Goal: Task Accomplishment & Management: Complete application form

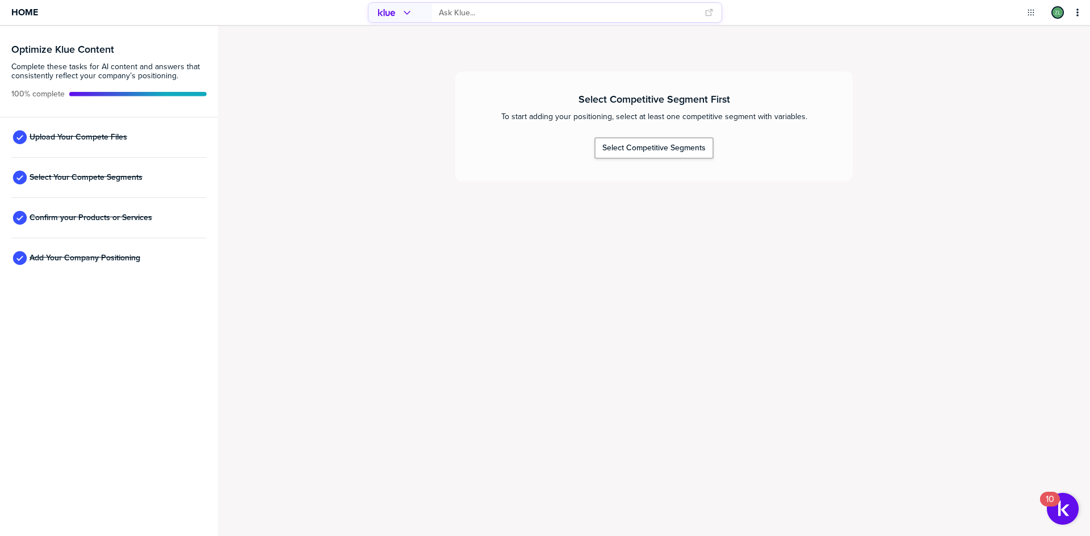
click at [684, 384] on div "Select Competitive Segment First To start adding your positioning, select at le…" at bounding box center [654, 281] width 872 height 510
click at [402, 280] on div "Select Competitive Segment First To start adding your positioning, select at le…" at bounding box center [654, 281] width 872 height 510
click at [459, 353] on div "Select Competitive Segment First To start adding your positioning, select at le…" at bounding box center [654, 281] width 872 height 510
click at [447, 352] on div "Select Competitive Segment First To start adding your positioning, select at le…" at bounding box center [654, 281] width 872 height 510
click at [439, 339] on div "Select Competitive Segment First To start adding your positioning, select at le…" at bounding box center [654, 281] width 872 height 510
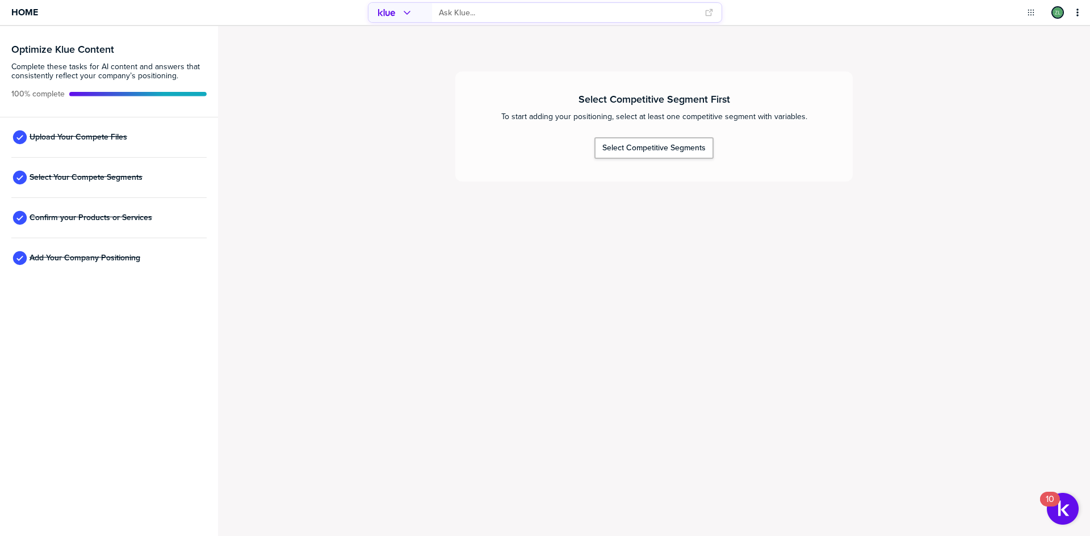
click at [475, 331] on div "Select Competitive Segment First To start adding your positioning, select at le…" at bounding box center [654, 281] width 872 height 510
click at [491, 303] on div "Select Competitive Segment First To start adding your positioning, select at le…" at bounding box center [654, 281] width 872 height 510
click at [493, 306] on div "Select Competitive Segment First To start adding your positioning, select at le…" at bounding box center [654, 281] width 872 height 510
click at [499, 300] on div "Select Competitive Segment First To start adding your positioning, select at le…" at bounding box center [654, 281] width 872 height 510
click at [505, 301] on div "Select Competitive Segment First To start adding your positioning, select at le…" at bounding box center [654, 281] width 872 height 510
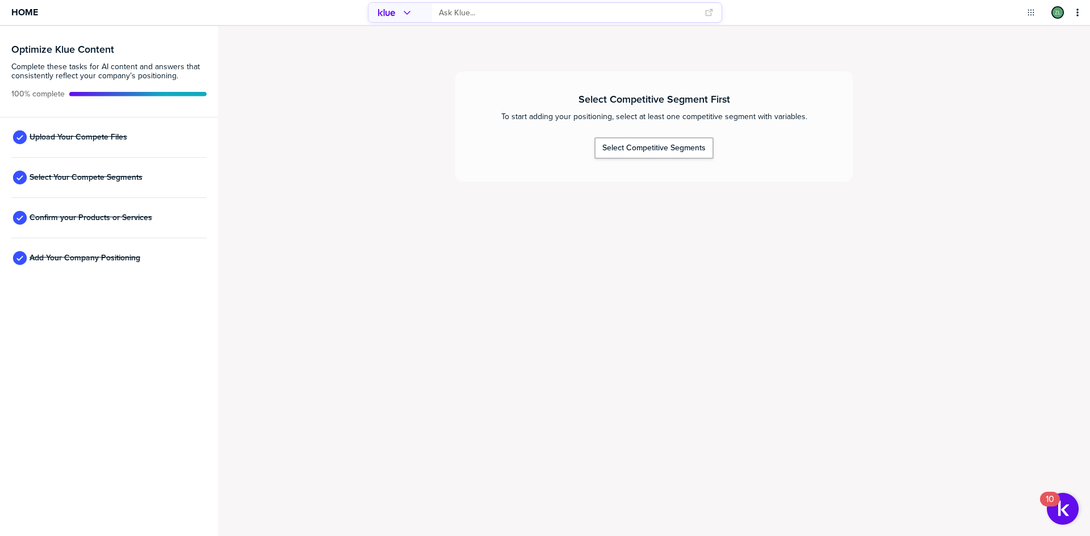
click at [694, 289] on div "Select Competitive Segment First To start adding your positioning, select at le…" at bounding box center [654, 281] width 872 height 510
click at [1075, 16] on icon "primary" at bounding box center [1077, 12] width 9 height 9
click at [665, 150] on div "Select Competitive Segments" at bounding box center [653, 148] width 103 height 10
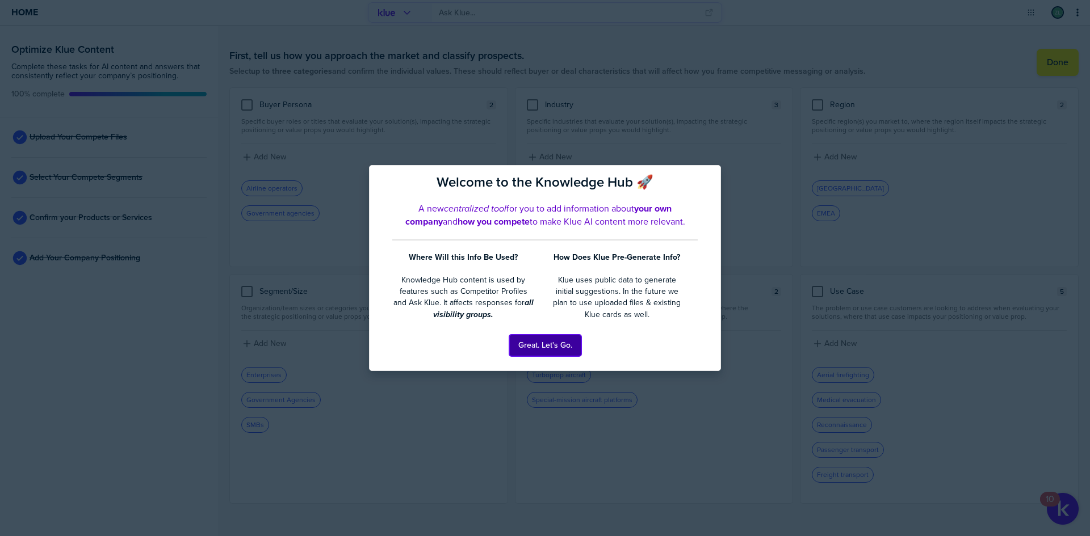
click at [544, 341] on button "Great. Let's Go." at bounding box center [545, 346] width 72 height 22
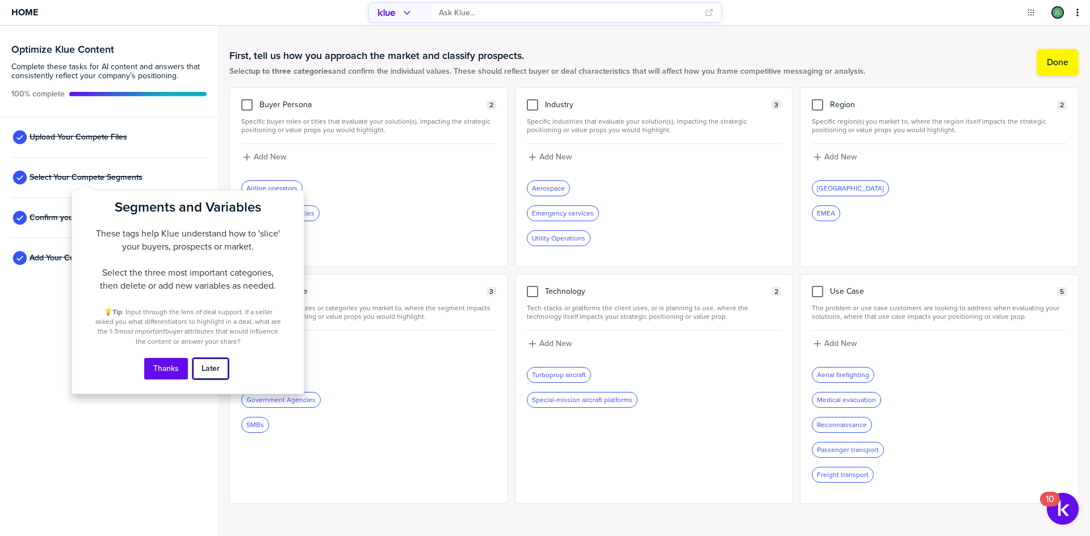
click at [205, 371] on button "Later" at bounding box center [210, 369] width 36 height 22
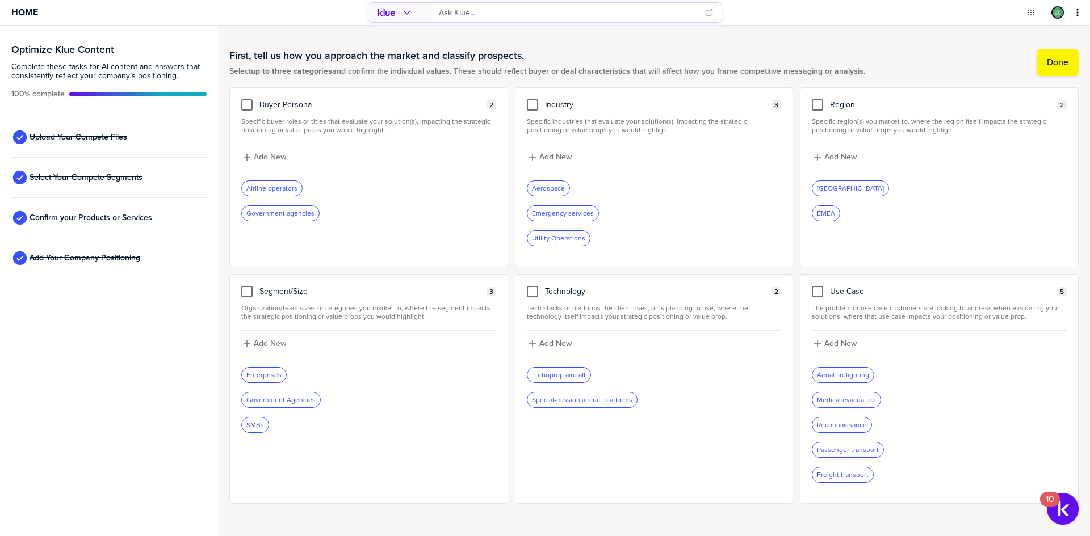
click at [219, 396] on div "First, tell us how you approach the market and classify prospects. Select up to…" at bounding box center [654, 294] width 872 height 536
click at [244, 106] on div at bounding box center [246, 104] width 11 height 11
click at [247, 99] on input "checkbox" at bounding box center [247, 99] width 0 height 0
drag, startPoint x: 247, startPoint y: 106, endPoint x: 331, endPoint y: 168, distance: 104.7
click at [247, 105] on icon at bounding box center [247, 105] width 5 height 4
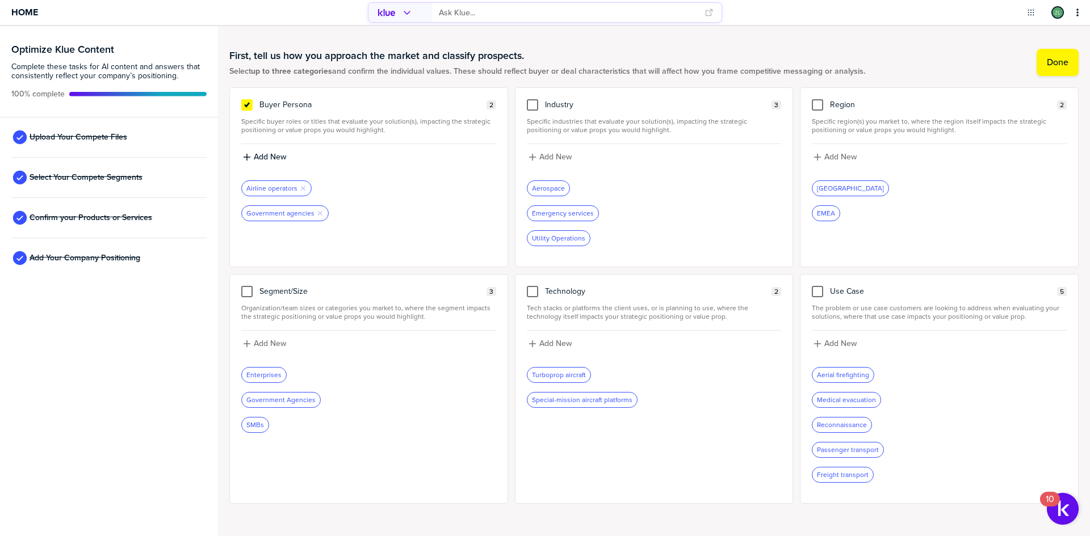
click at [247, 99] on input "checkbox" at bounding box center [247, 99] width 0 height 0
click at [250, 112] on div "Buyer Persona 2 Specific buyer roles or titles that evaluate your solution(s), …" at bounding box center [368, 177] width 279 height 180
click at [246, 110] on div at bounding box center [246, 104] width 11 height 11
click at [247, 99] on input "checkbox" at bounding box center [247, 99] width 0 height 0
click at [270, 157] on label "Add New" at bounding box center [270, 157] width 32 height 10
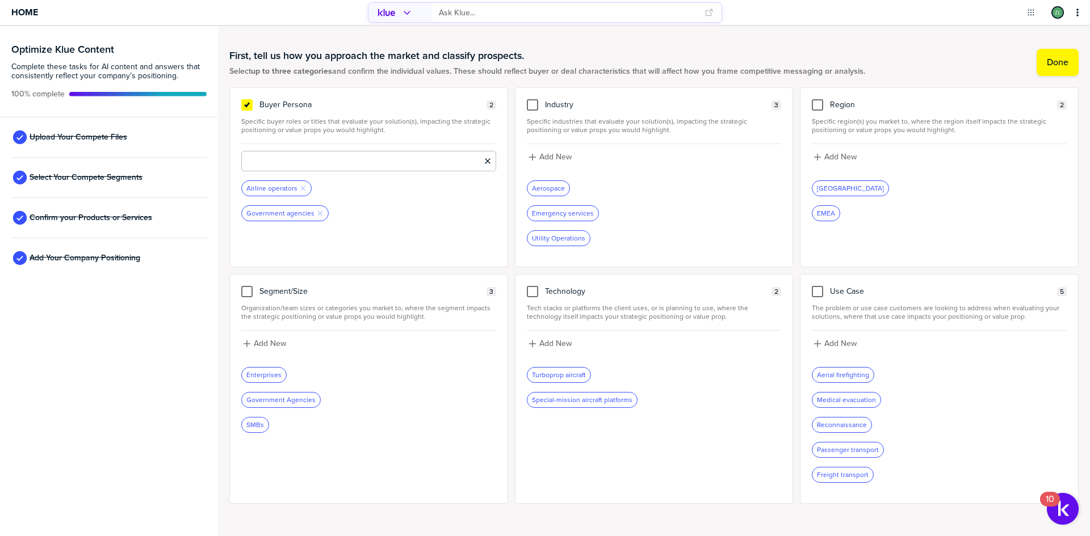
click at [279, 163] on input at bounding box center [368, 161] width 255 height 20
type input "Resource Extraction"
click at [312, 188] on icon "button" at bounding box center [313, 188] width 5 height 5
click at [274, 163] on button "Add New" at bounding box center [368, 157] width 255 height 12
click at [279, 163] on input at bounding box center [368, 161] width 255 height 20
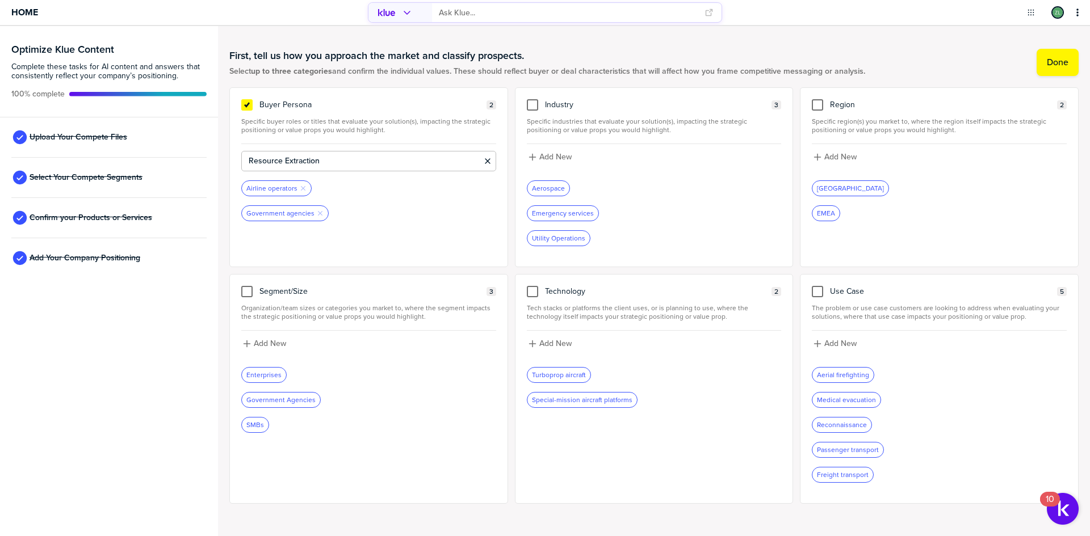
type input "Resource Extraction"
click at [813, 294] on div at bounding box center [817, 291] width 11 height 11
click at [817, 286] on input "checkbox" at bounding box center [817, 286] width 0 height 0
click at [1053, 61] on label "Done" at bounding box center [1058, 62] width 22 height 11
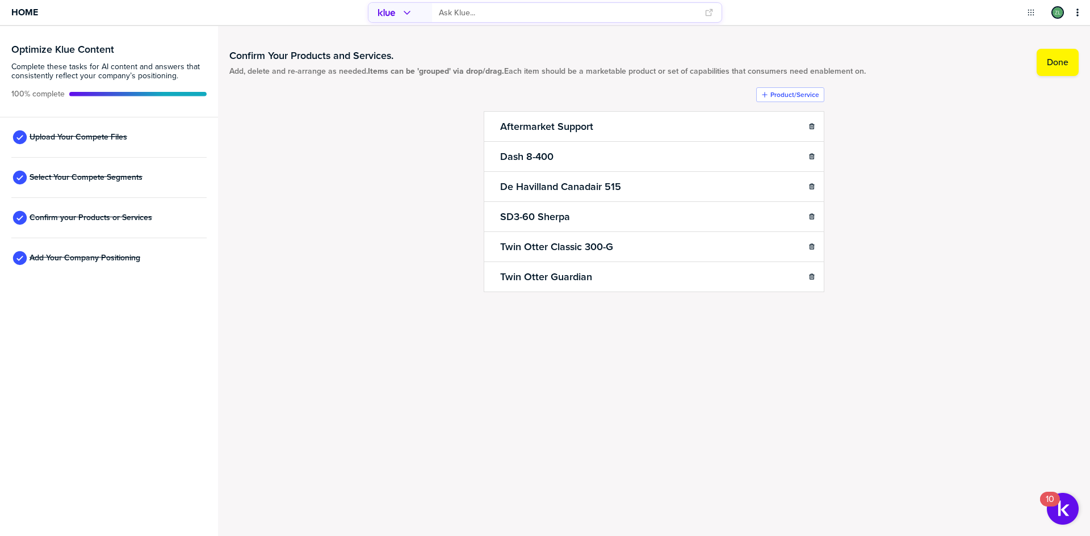
drag, startPoint x: 473, startPoint y: 413, endPoint x: 466, endPoint y: 410, distance: 7.6
click at [470, 413] on div "Confirm Your Products and Services. Add, delete and re-arrange as needed. Items…" at bounding box center [654, 281] width 872 height 510
click at [763, 391] on div "Confirm Your Products and Services. Add, delete and re-arrange as needed. Items…" at bounding box center [654, 281] width 872 height 510
click at [781, 127] on label "Sub-Item" at bounding box center [785, 126] width 28 height 9
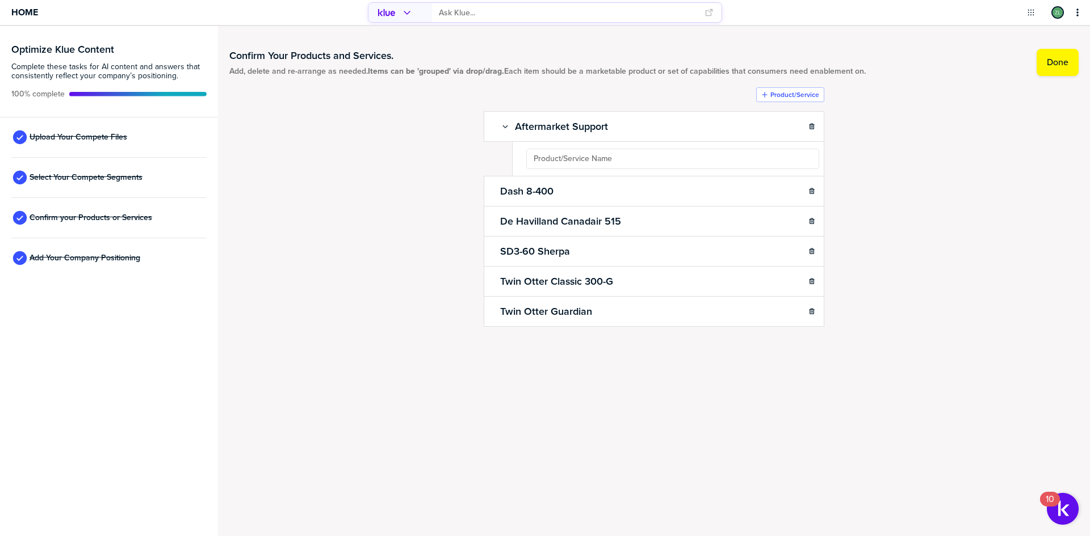
click at [588, 159] on ul "Aftermarket Support Sub-Item Dash 8-400 Sub-Item De Havilland Canadair 515 Sub-…" at bounding box center [654, 218] width 341 height 215
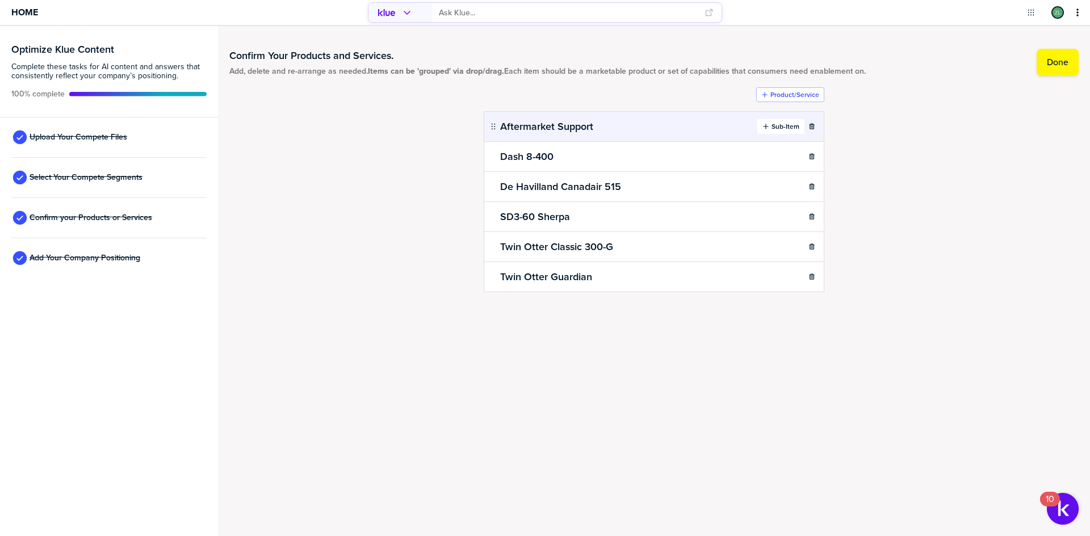
click at [779, 132] on button "Sub-Item" at bounding box center [780, 126] width 47 height 15
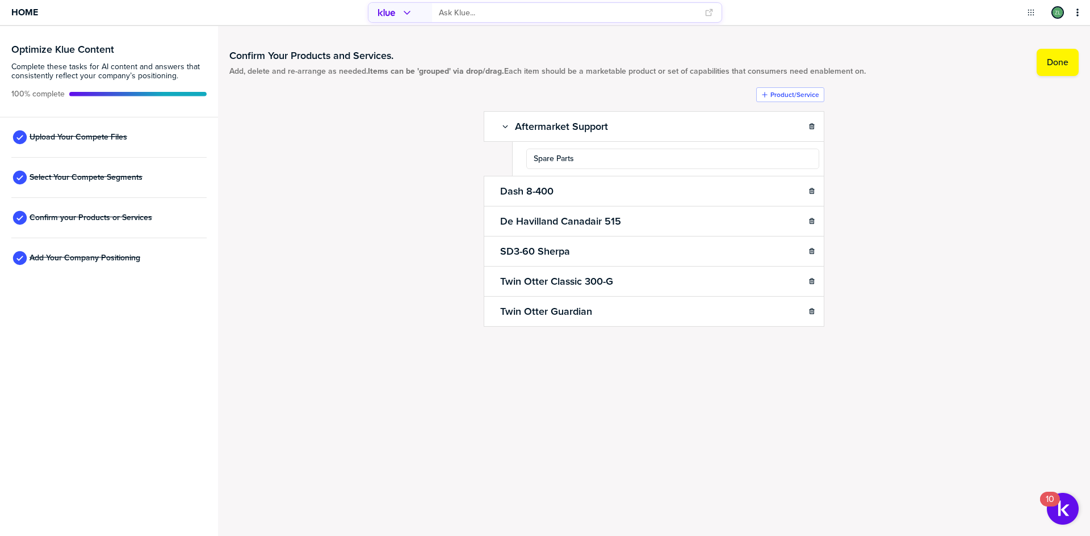
type input "Spare Parts"
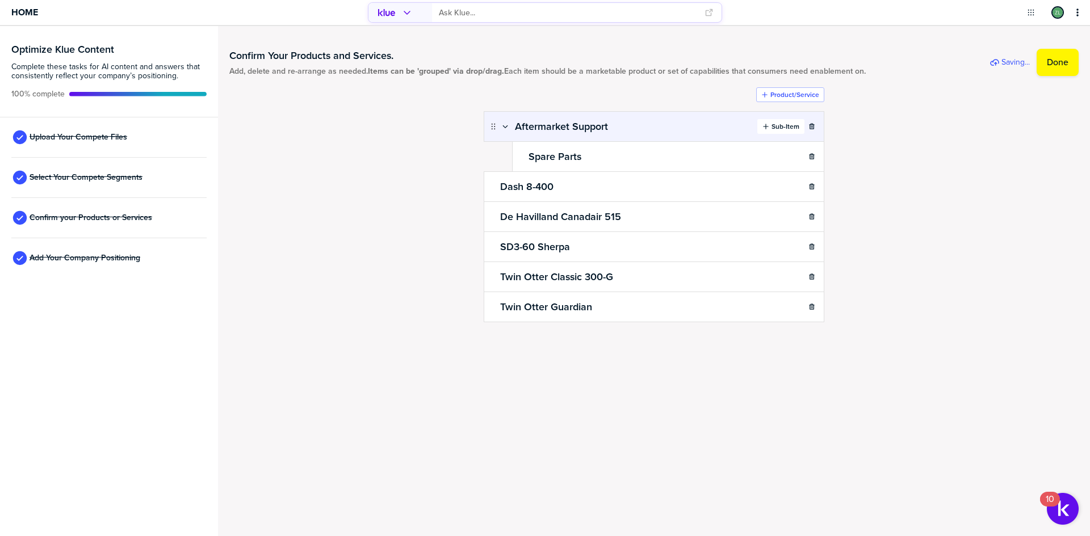
click at [789, 130] on label "Sub-Item" at bounding box center [785, 126] width 28 height 9
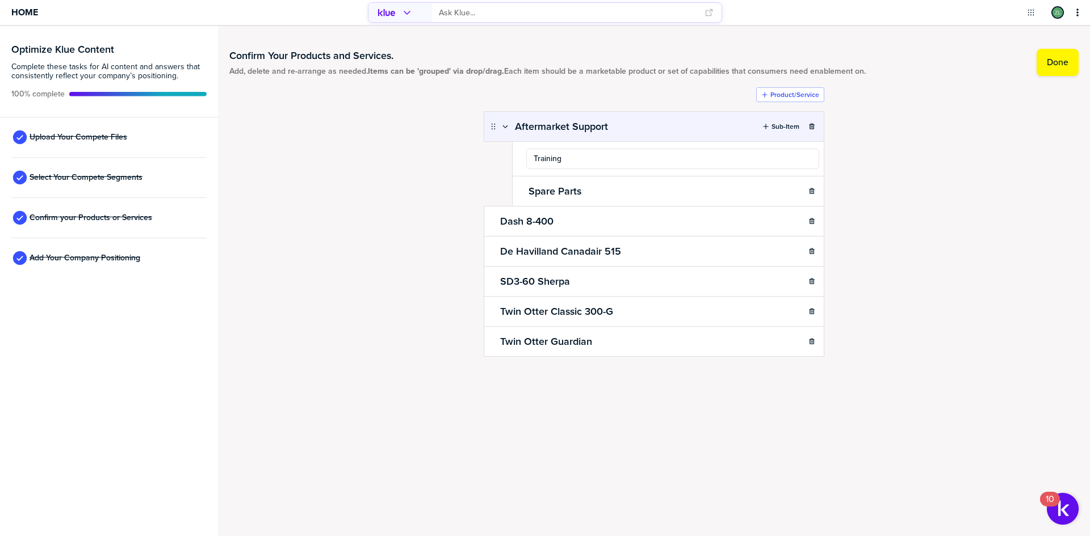
type input "Training"
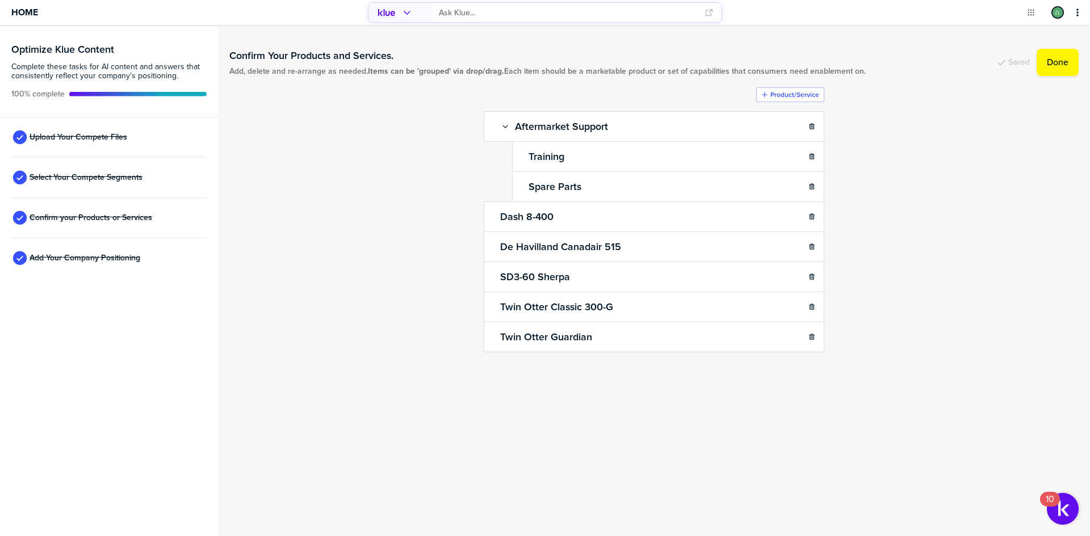
click at [602, 473] on div "Confirm Your Products and Services. Add, delete and re-arrange as needed. Items…" at bounding box center [654, 281] width 872 height 510
click at [110, 261] on span "Add Your Company Positioning" at bounding box center [85, 258] width 111 height 9
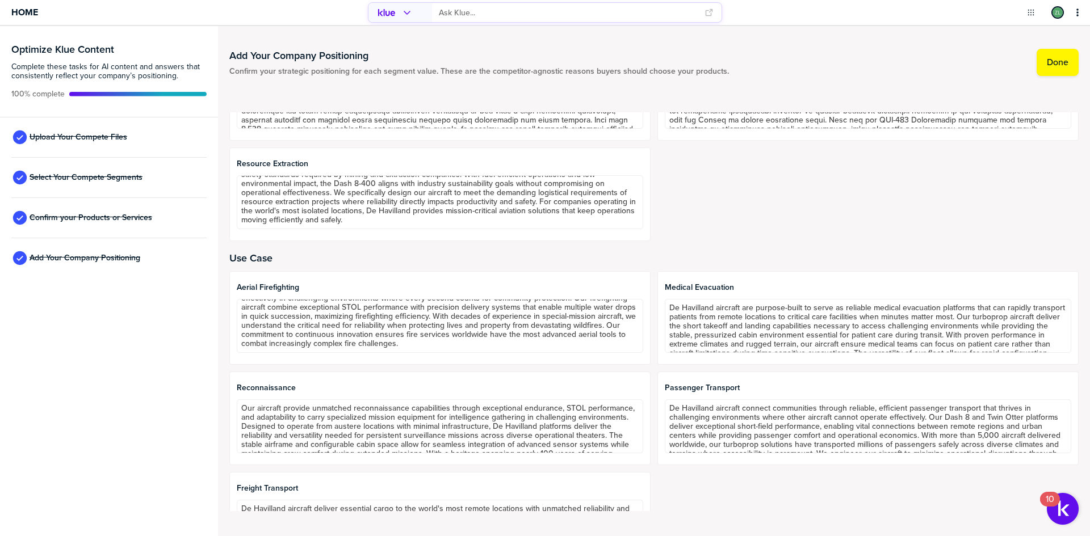
scroll to position [139, 0]
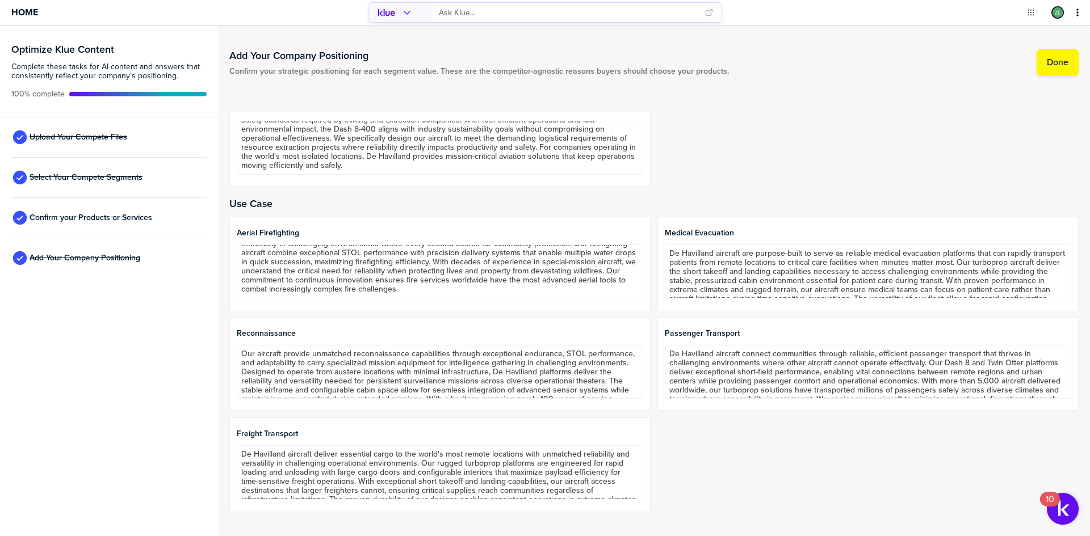
click at [740, 154] on div "Airline operators Government agencies Resource Extraction" at bounding box center [653, 90] width 849 height 194
click at [747, 154] on div "Airline operators Government agencies Resource Extraction" at bounding box center [653, 90] width 849 height 194
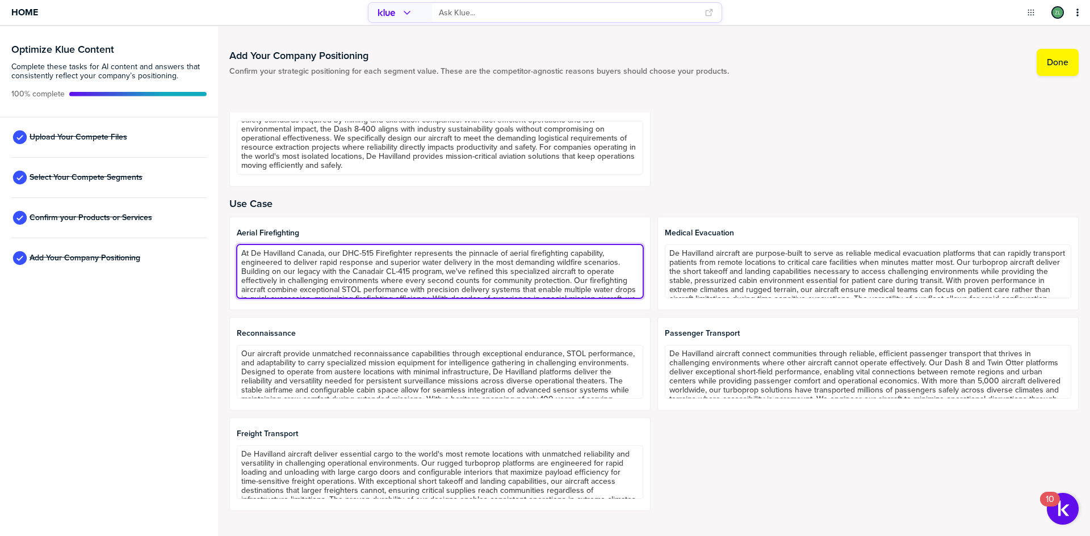
scroll to position [37, 0]
drag, startPoint x: 238, startPoint y: 245, endPoint x: 746, endPoint y: 388, distance: 527.5
click at [746, 386] on div "Aerial firefighting At De Havilland Canada, our DHC-515 Firefighter represents …" at bounding box center [653, 364] width 849 height 295
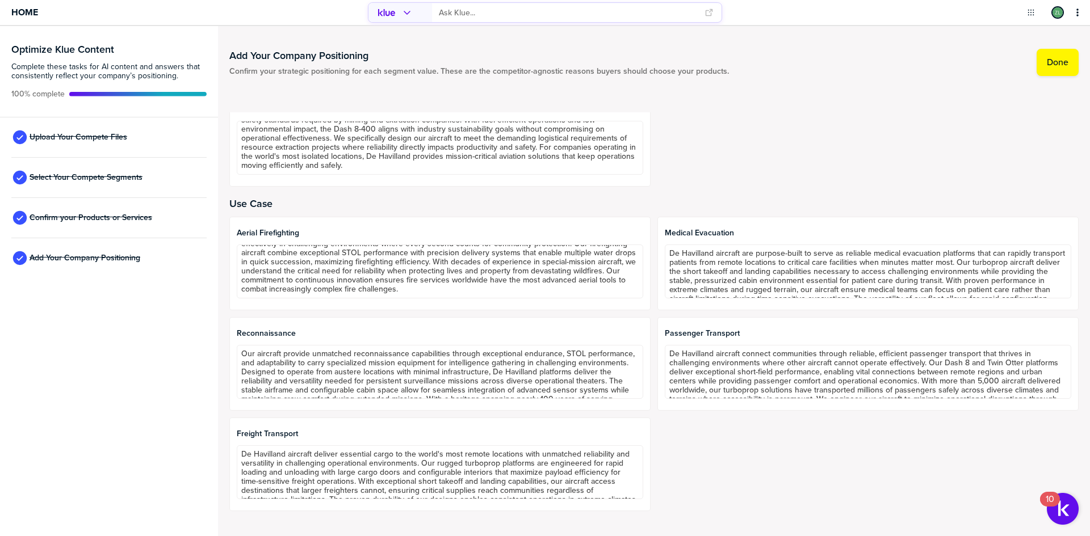
click at [715, 436] on div "Aerial firefighting At De Havilland Canada, our DHC-515 Firefighter represents …" at bounding box center [653, 364] width 849 height 295
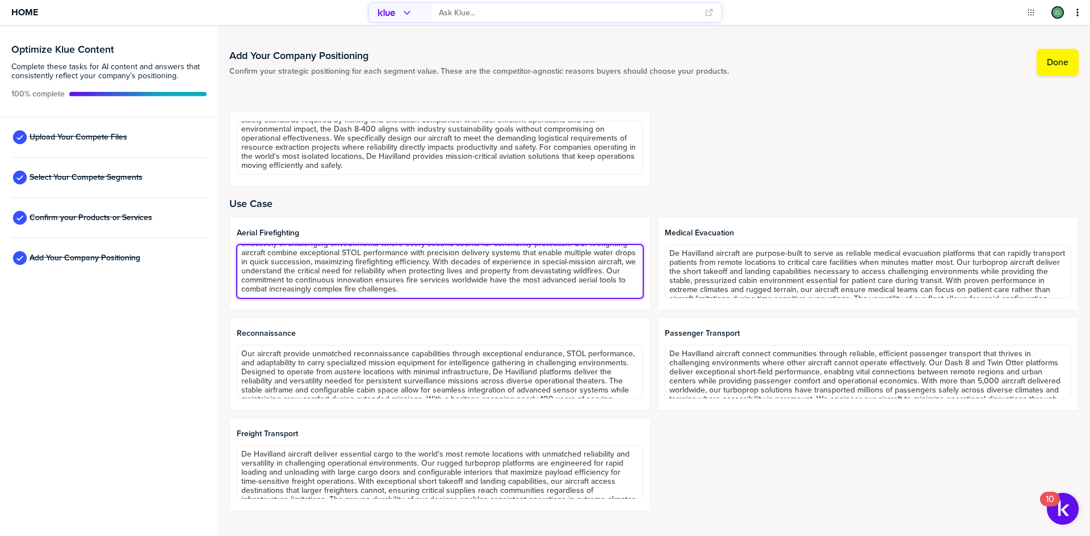
click at [489, 293] on textarea "At De Havilland Canada, our DHC-515 Firefighter represents the pinnacle of aeri…" at bounding box center [440, 272] width 406 height 54
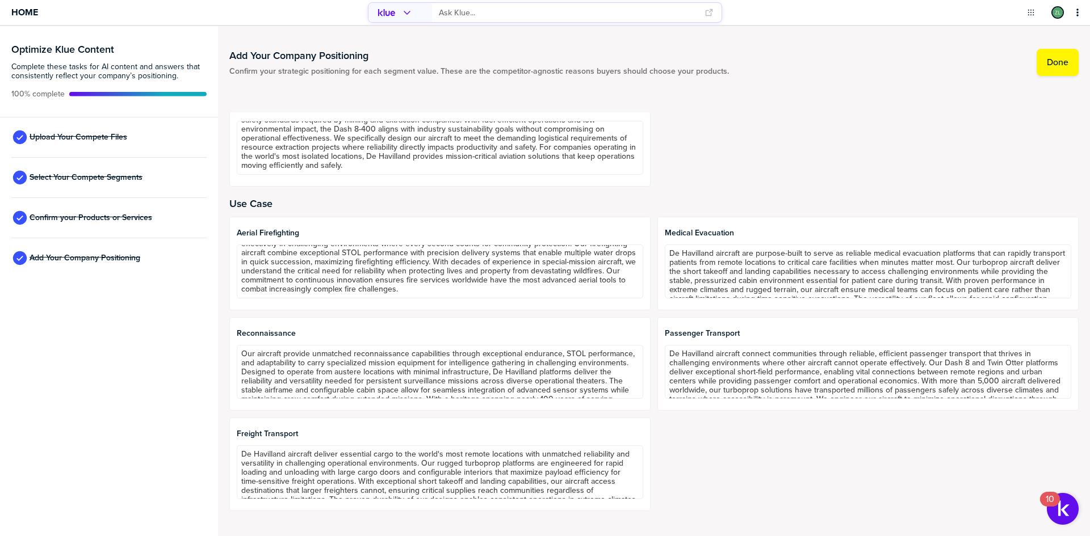
click at [758, 473] on div "Aerial firefighting At De Havilland Canada, our DHC-515 Firefighter represents …" at bounding box center [653, 364] width 849 height 295
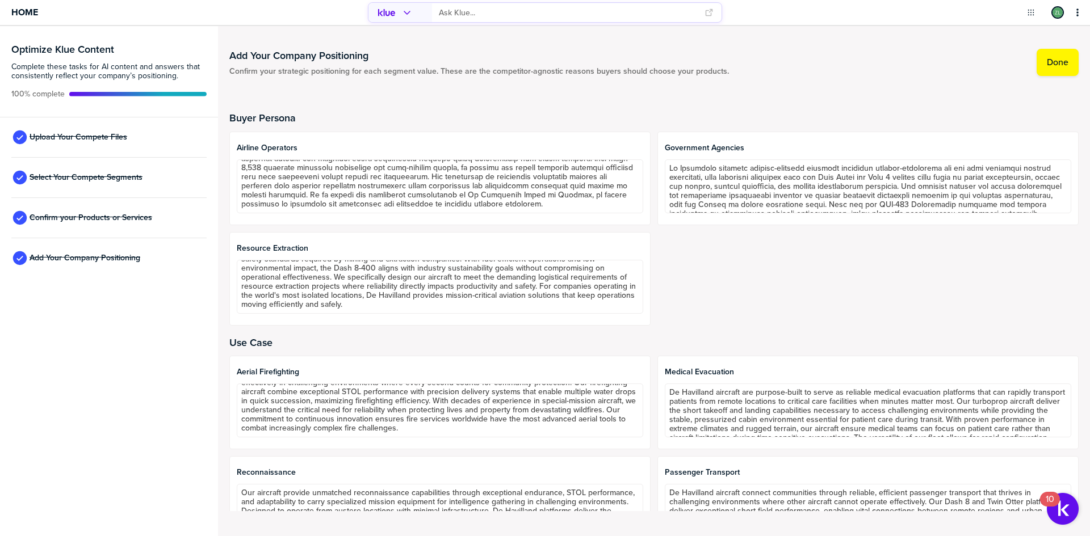
scroll to position [139, 0]
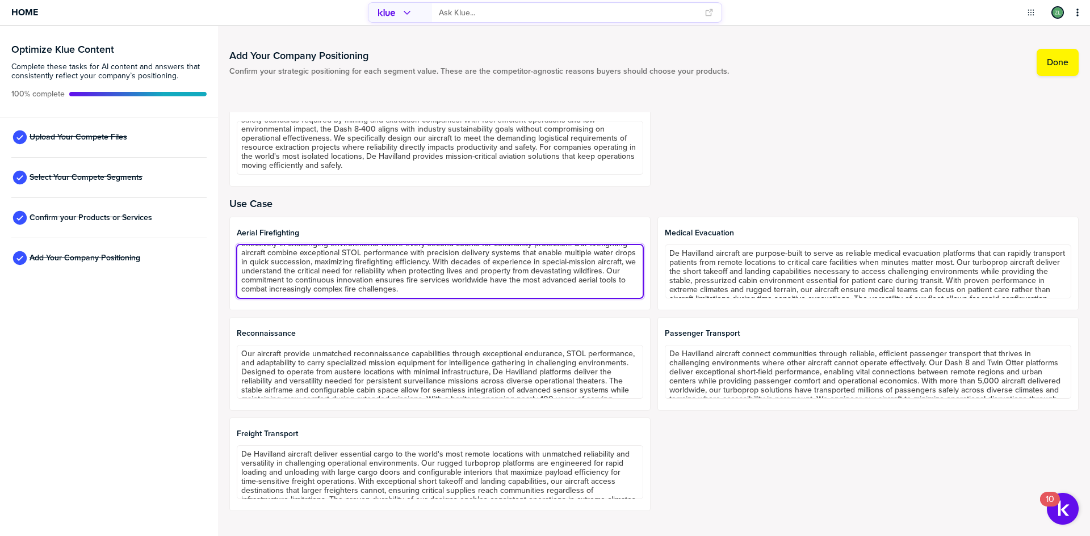
click at [464, 287] on textarea "At De Havilland Canada, our DHC-515 Firefighter represents the pinnacle of aeri…" at bounding box center [440, 272] width 406 height 54
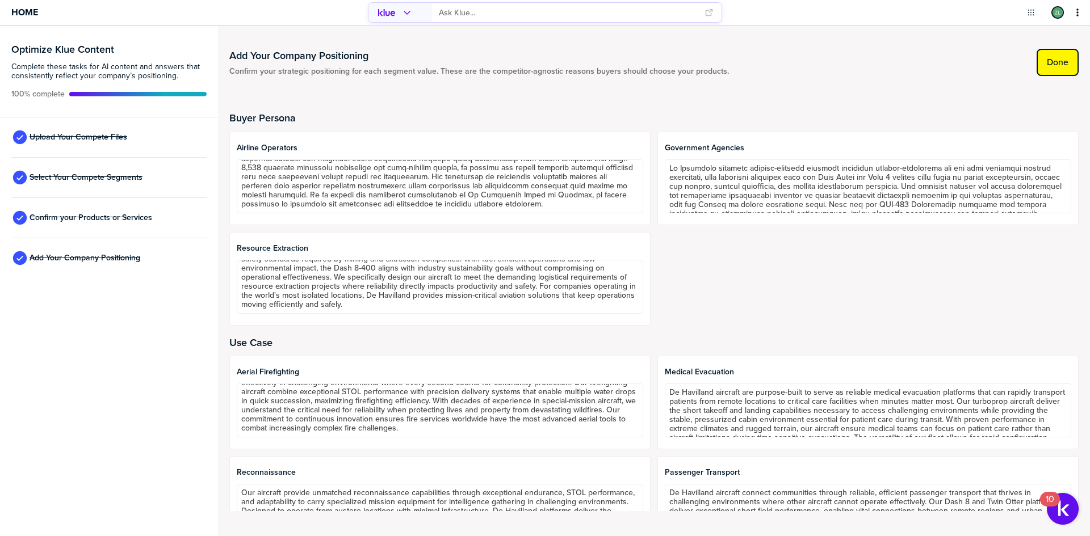
click at [1061, 61] on label "Done" at bounding box center [1058, 62] width 22 height 11
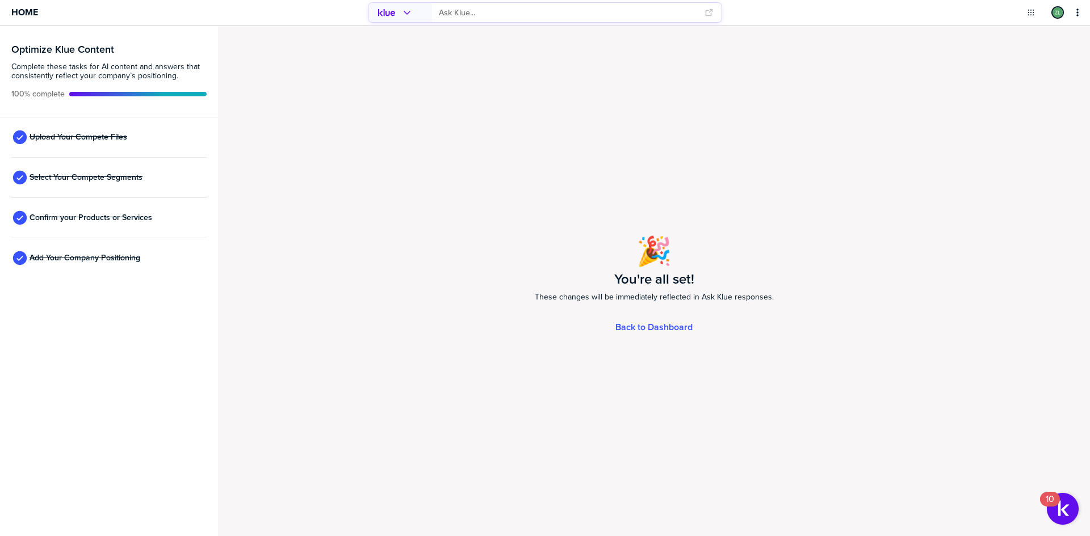
click at [509, 14] on input "primary" at bounding box center [568, 12] width 259 height 19
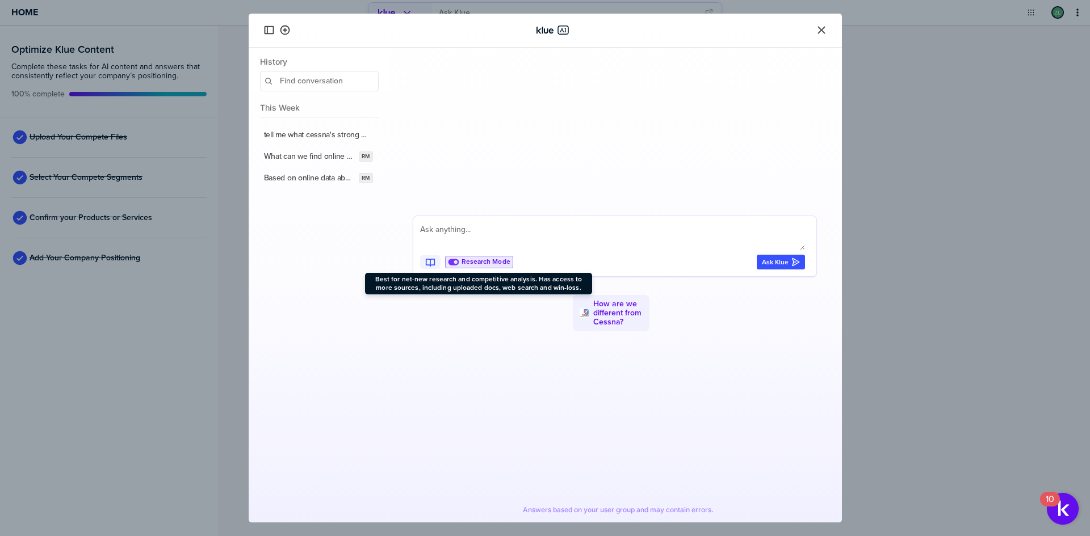
click at [454, 263] on icon at bounding box center [453, 262] width 11 height 11
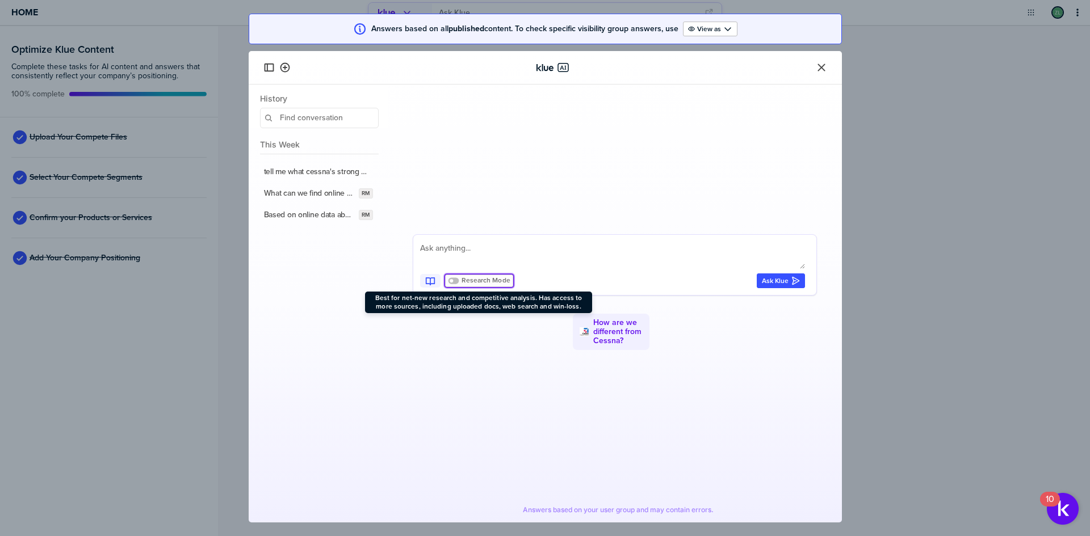
click at [483, 213] on div "Research Mode Ask Klue How are we different from Cessna?" at bounding box center [614, 296] width 431 height 422
click at [822, 65] on icon "Close" at bounding box center [821, 67] width 11 height 11
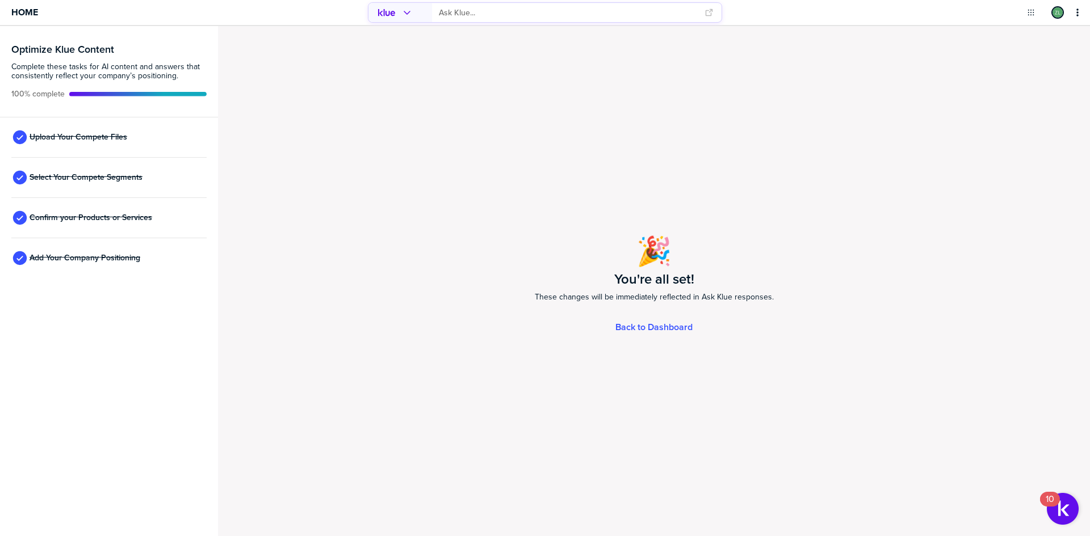
click at [811, 309] on div "🎉 You're all set! These changes will be immediately reflected in Ask Klue respo…" at bounding box center [654, 281] width 872 height 510
click at [834, 292] on div "🎉 You're all set! These changes will be immediately reflected in Ask Klue respo…" at bounding box center [654, 281] width 872 height 510
click at [393, 289] on div "🎉 You're all set! These changes will be immediately reflected in Ask Klue respo…" at bounding box center [654, 281] width 872 height 510
click at [24, 12] on span "Home" at bounding box center [24, 12] width 27 height 10
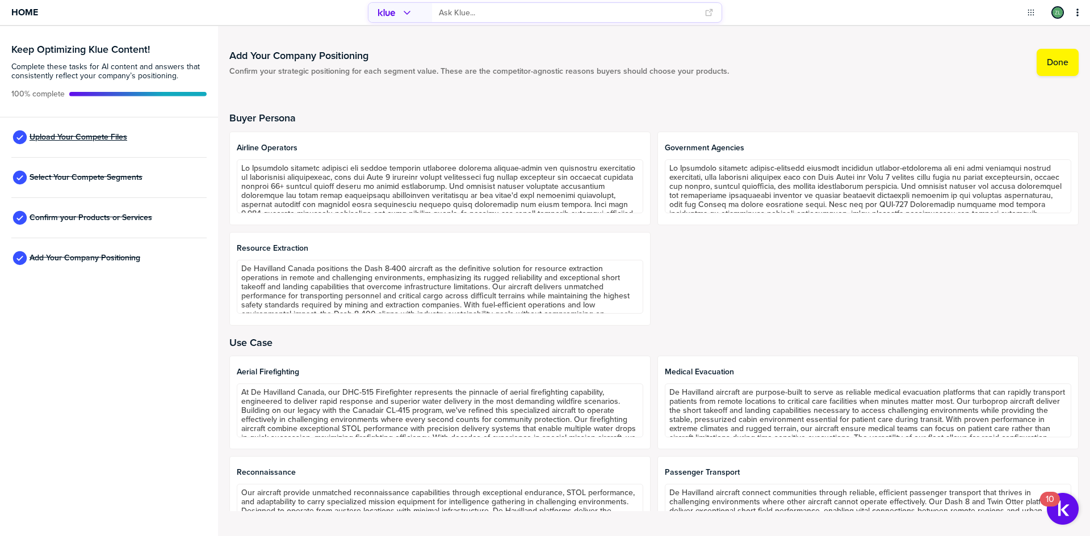
click at [86, 138] on span "Upload Your Compete Files" at bounding box center [79, 137] width 98 height 9
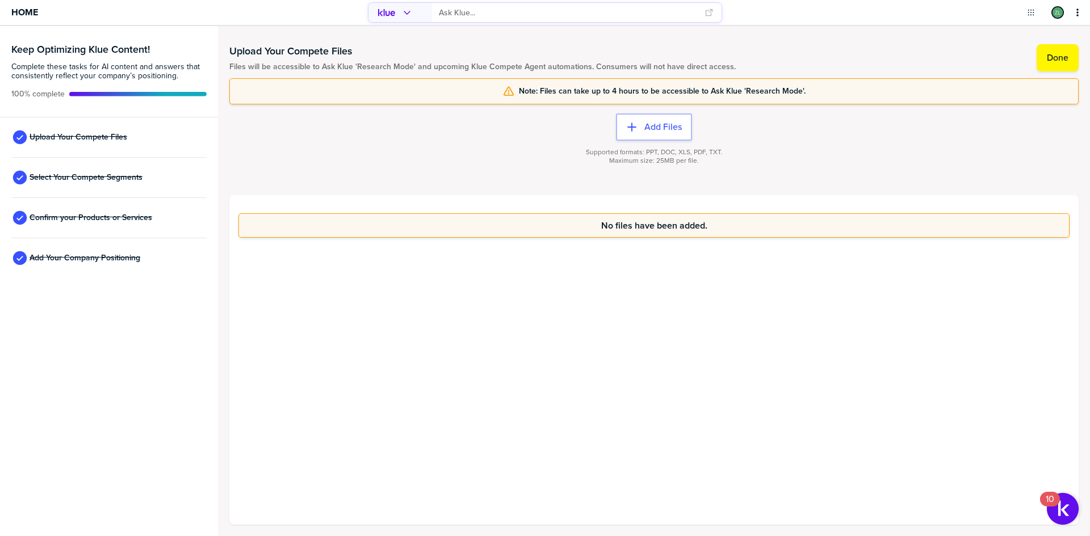
click at [485, 299] on div "No files have been added." at bounding box center [653, 360] width 849 height 330
click at [514, 304] on div "No files have been added." at bounding box center [653, 360] width 849 height 330
click at [495, 318] on div "No files have been added." at bounding box center [653, 360] width 849 height 330
click at [608, 337] on div "No files have been added." at bounding box center [653, 360] width 849 height 330
click at [537, 15] on input "primary" at bounding box center [568, 12] width 259 height 19
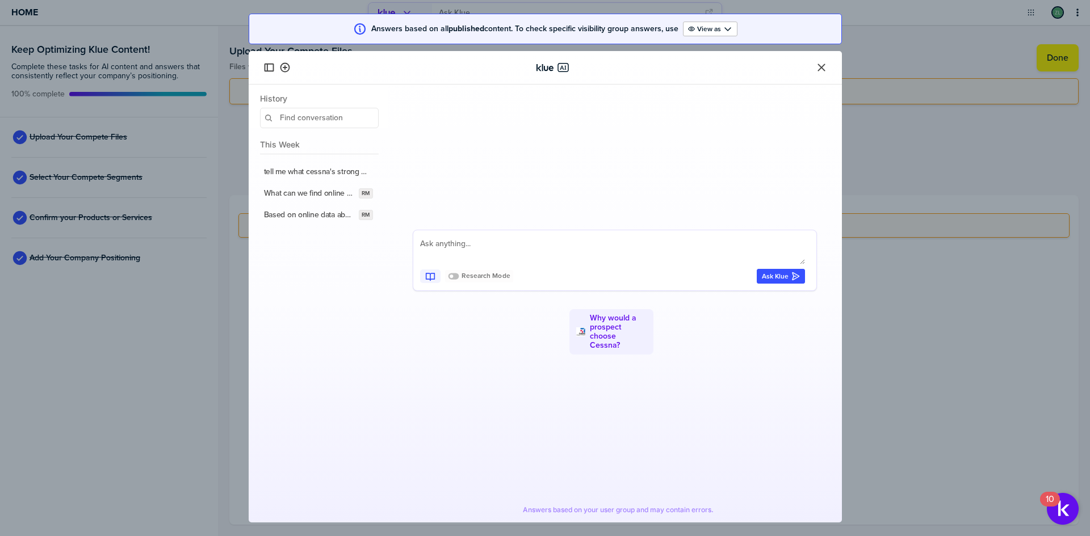
click at [461, 240] on textarea at bounding box center [612, 250] width 385 height 27
click at [821, 66] on icon "Close" at bounding box center [821, 67] width 11 height 11
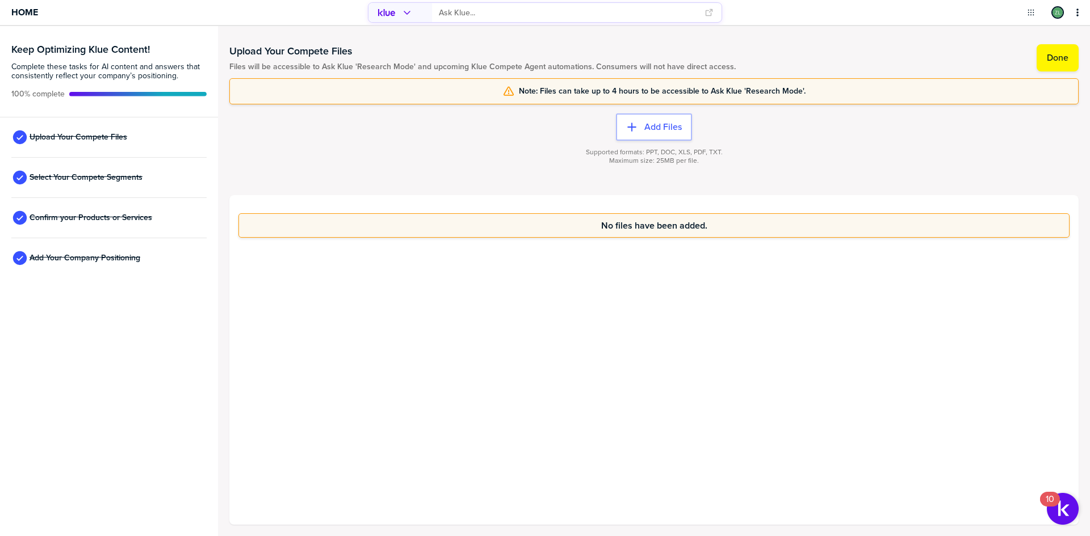
click at [611, 356] on div "No files have been added." at bounding box center [653, 360] width 849 height 330
click at [634, 291] on div "No files have been added." at bounding box center [653, 360] width 849 height 330
click at [446, 372] on div "No files have been added." at bounding box center [653, 360] width 849 height 330
click at [409, 372] on div "No files have been added." at bounding box center [653, 360] width 849 height 330
click at [408, 366] on div "No files have been added." at bounding box center [653, 360] width 849 height 330
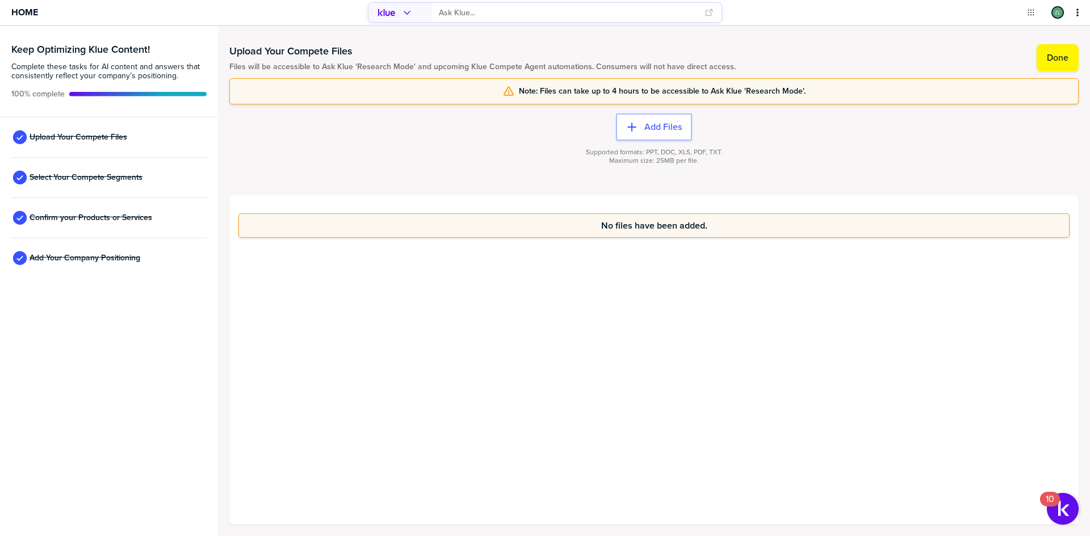
click at [405, 367] on div "No files have been added." at bounding box center [653, 360] width 849 height 330
click at [472, 358] on div "No files have been added." at bounding box center [653, 360] width 849 height 330
click at [592, 313] on div "No files have been added." at bounding box center [653, 360] width 849 height 330
click at [824, 347] on div "No files have been added." at bounding box center [653, 360] width 849 height 330
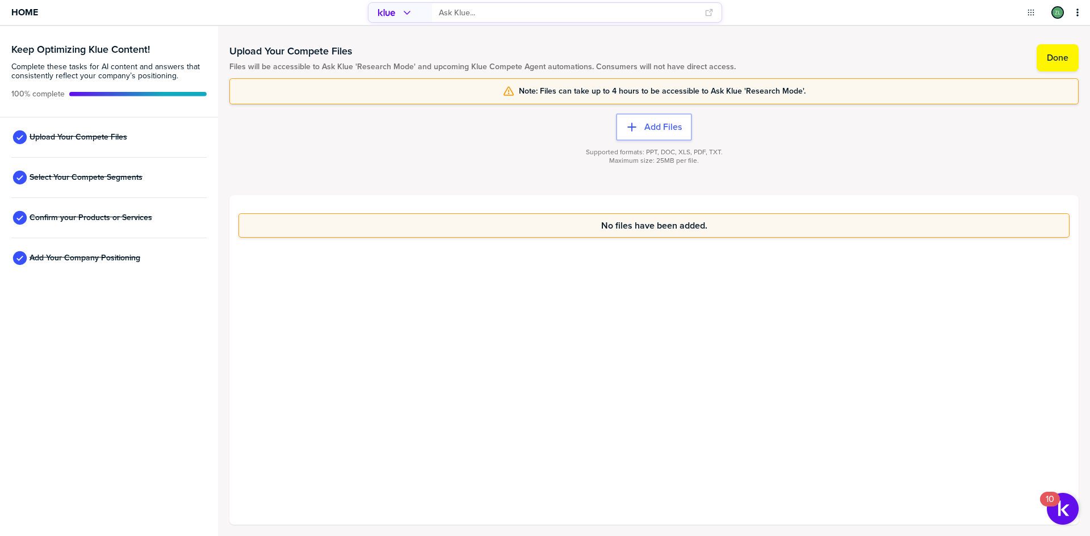
click at [496, 413] on div "No files have been added." at bounding box center [653, 360] width 849 height 330
click at [507, 407] on div "No files have been added." at bounding box center [653, 360] width 849 height 330
click at [497, 418] on div "No files have been added." at bounding box center [653, 360] width 849 height 330
click at [494, 421] on div "No files have been added." at bounding box center [653, 360] width 849 height 330
click at [631, 329] on div "No files have been added." at bounding box center [653, 360] width 849 height 330
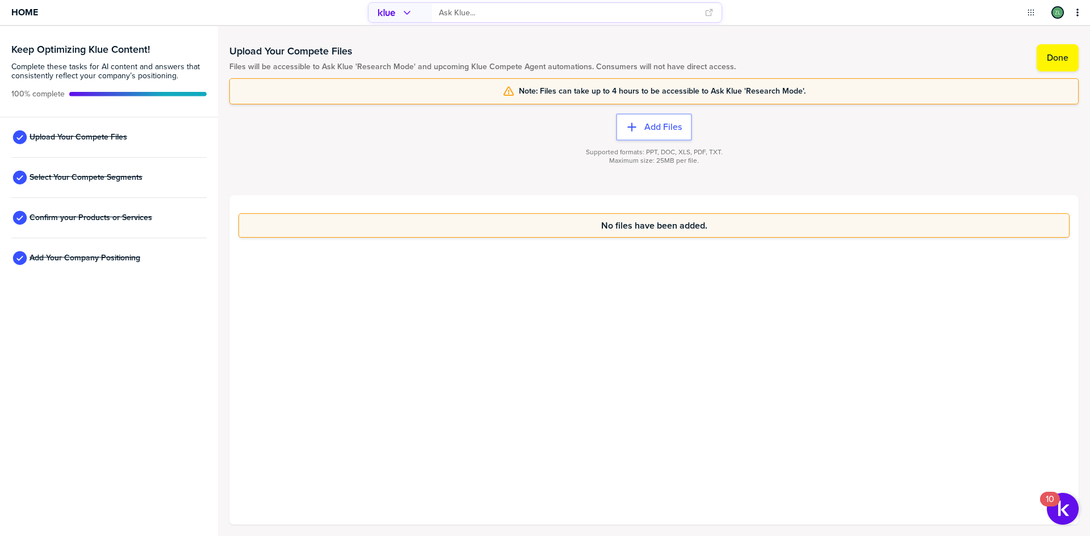
click at [473, 10] on input "primary" at bounding box center [568, 12] width 259 height 19
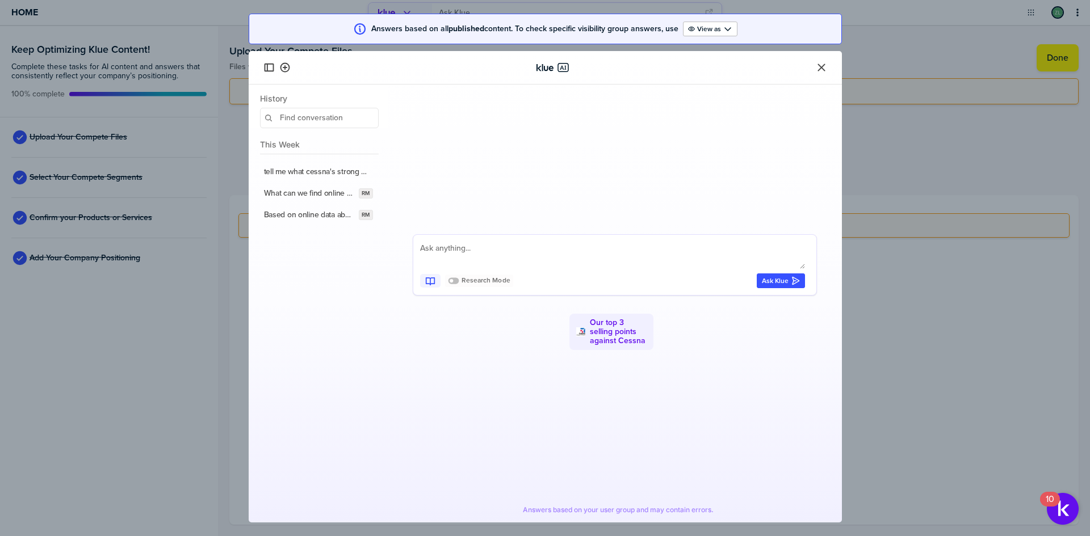
click at [822, 68] on icon "Close" at bounding box center [820, 67] width 7 height 7
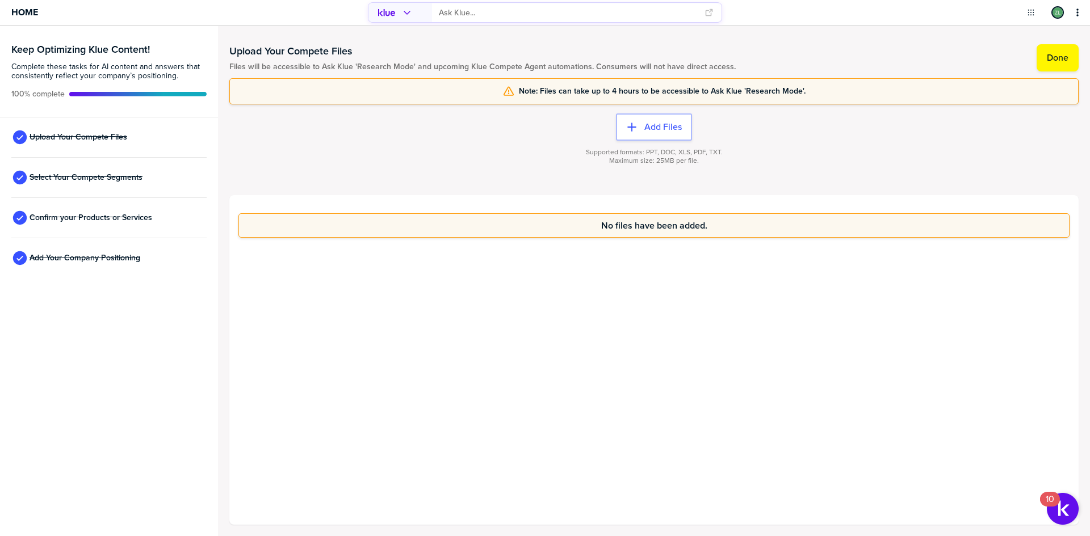
click at [595, 347] on div "No files have been added." at bounding box center [653, 360] width 849 height 330
click at [37, 14] on span "Home" at bounding box center [24, 12] width 27 height 10
